Goal: Transaction & Acquisition: Book appointment/travel/reservation

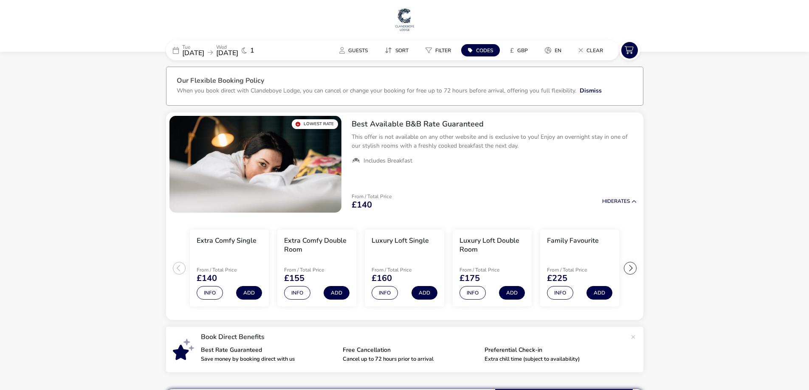
click at [204, 56] on span "[DATE]" at bounding box center [193, 52] width 22 height 9
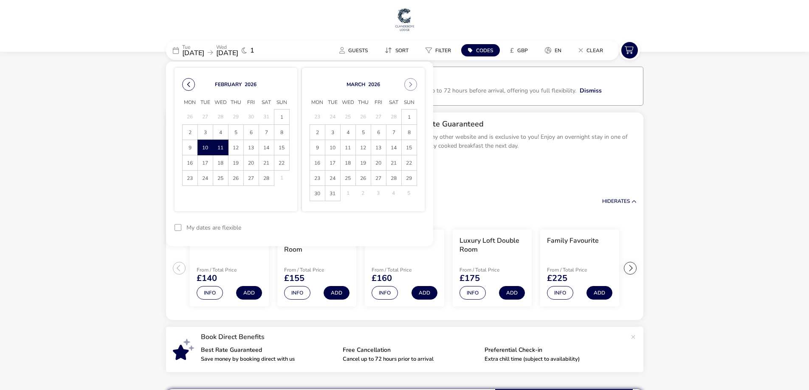
click at [189, 84] on button "Previous Month" at bounding box center [188, 84] width 13 height 13
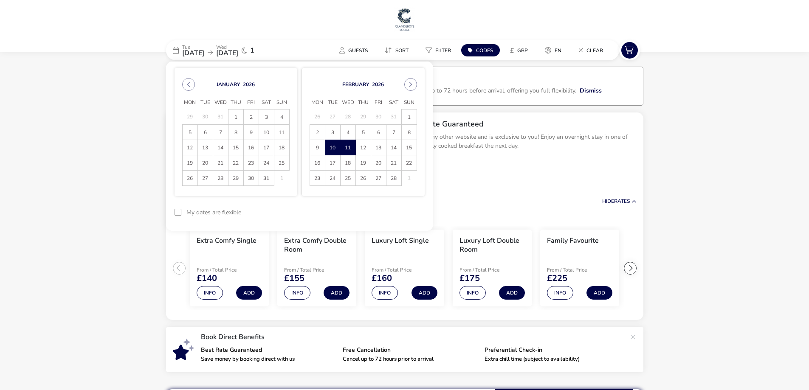
click at [189, 84] on button "Previous Month" at bounding box center [188, 84] width 13 height 13
click at [281, 162] on span "28" at bounding box center [281, 162] width 15 height 15
click at [190, 177] on span "29" at bounding box center [190, 178] width 15 height 15
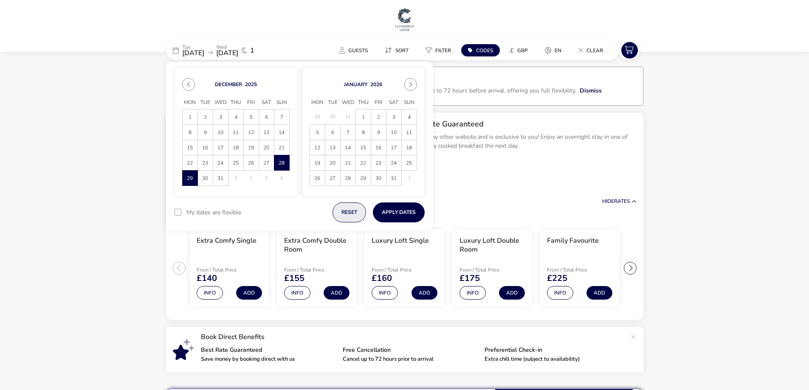
click at [355, 212] on button "reset" at bounding box center [350, 213] width 34 height 20
click at [284, 163] on span "28" at bounding box center [281, 162] width 15 height 15
click at [188, 180] on span "29" at bounding box center [190, 178] width 15 height 15
click at [404, 208] on button "Apply Dates" at bounding box center [399, 213] width 52 height 20
